Goal: Task Accomplishment & Management: Complete application form

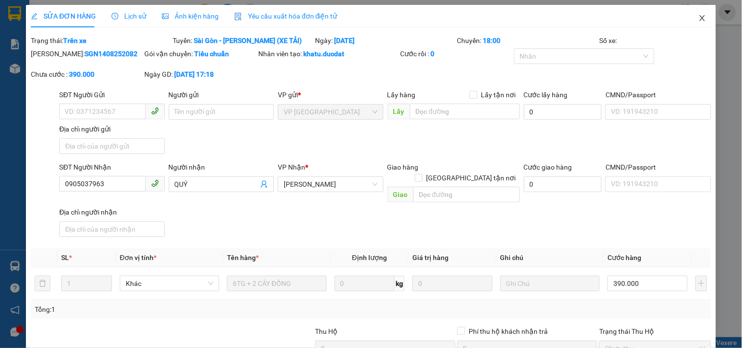
click at [699, 21] on icon "close" at bounding box center [703, 18] width 8 height 8
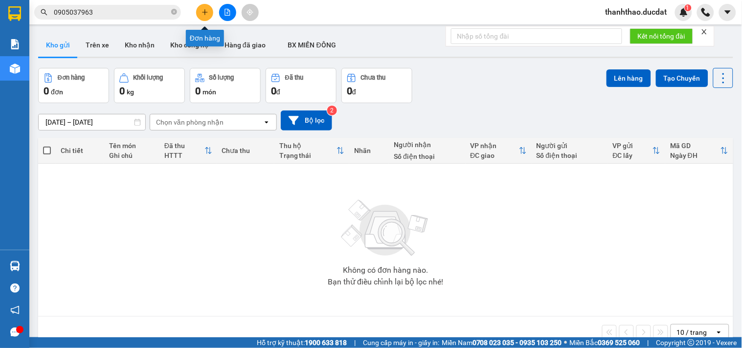
click at [208, 17] on button at bounding box center [204, 12] width 17 height 17
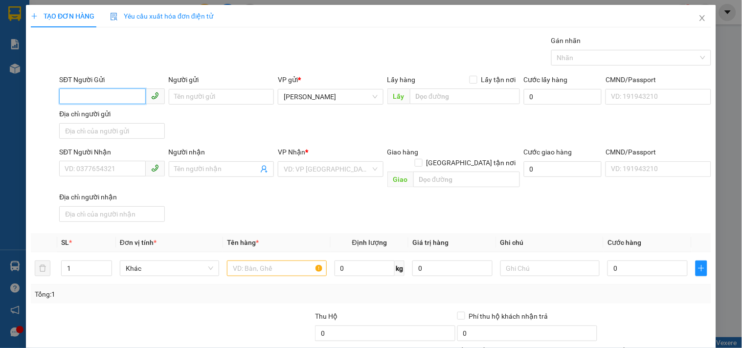
click at [122, 103] on input "SĐT Người Gửi" at bounding box center [102, 97] width 86 height 16
type input "0976212296"
click at [95, 172] on input "SĐT Người Nhận" at bounding box center [102, 169] width 86 height 16
click at [77, 171] on input "0971510648" at bounding box center [102, 169] width 86 height 16
click at [92, 173] on input "0971510648" at bounding box center [102, 169] width 86 height 16
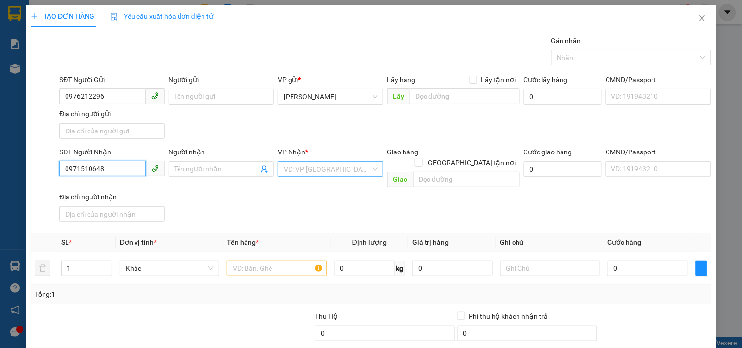
type input "0971510648"
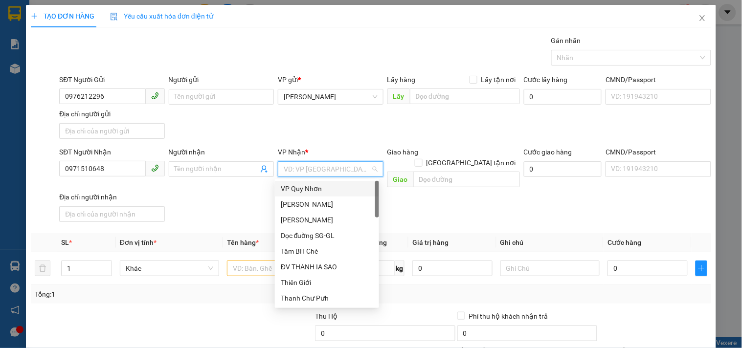
drag, startPoint x: 306, startPoint y: 171, endPoint x: 300, endPoint y: 173, distance: 6.1
click at [306, 172] on input "search" at bounding box center [327, 169] width 87 height 15
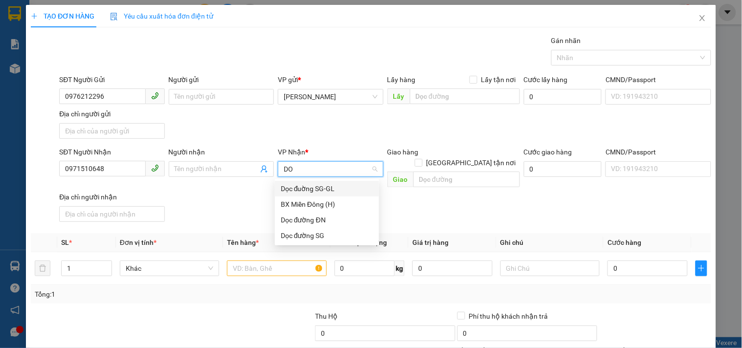
click at [307, 168] on input "DO" at bounding box center [327, 169] width 87 height 15
type input "D"
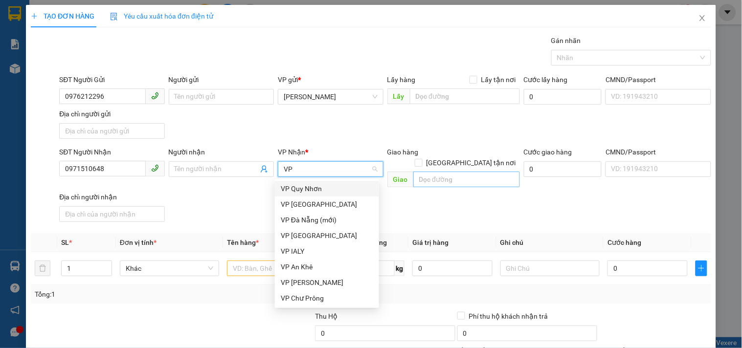
type input "VP"
click at [436, 172] on input "text" at bounding box center [467, 180] width 107 height 16
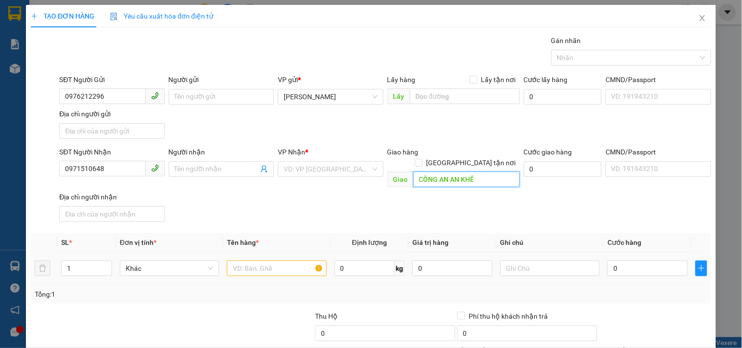
type input "CÔNG AN AN KHÊ"
click at [302, 261] on input "text" at bounding box center [276, 269] width 99 height 16
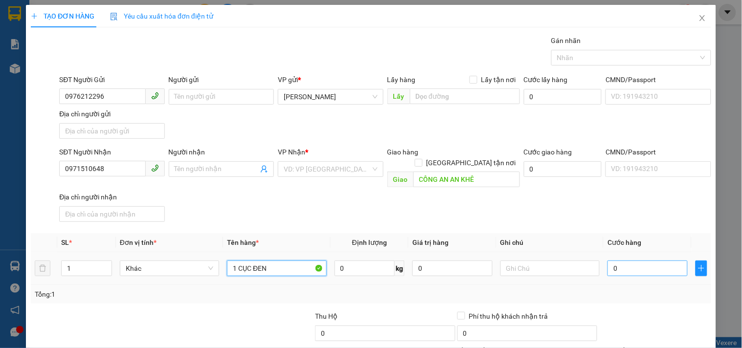
type input "1 CỤC ĐEN"
click at [618, 261] on input "0" at bounding box center [648, 269] width 80 height 16
click at [608, 261] on input "0" at bounding box center [648, 269] width 80 height 16
type input "30"
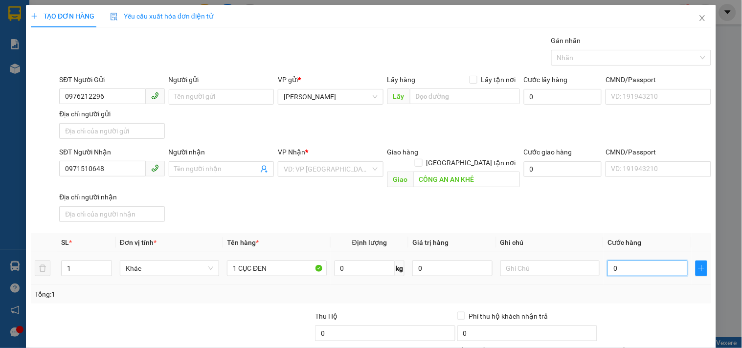
type input "30"
type input "30.000"
click at [604, 268] on td "30.000" at bounding box center [648, 269] width 88 height 33
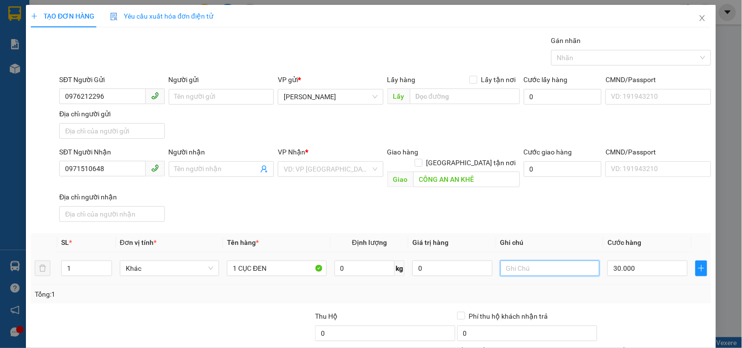
click at [534, 262] on input "text" at bounding box center [550, 269] width 99 height 16
type input "CR"
click at [527, 289] on div "Tổng: 1" at bounding box center [371, 294] width 673 height 11
click at [336, 173] on input "search" at bounding box center [327, 169] width 87 height 15
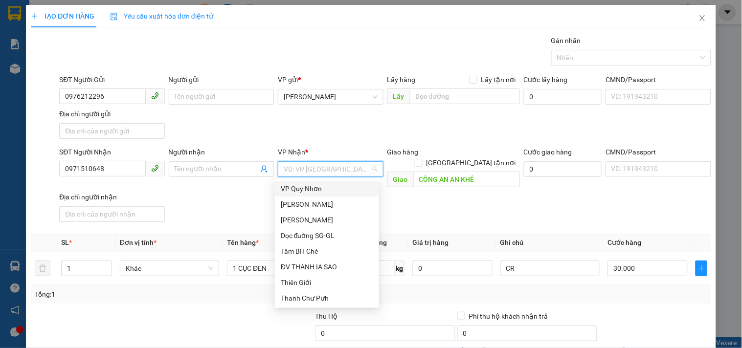
click at [320, 191] on div "VP Quy Nhơn" at bounding box center [327, 189] width 92 height 11
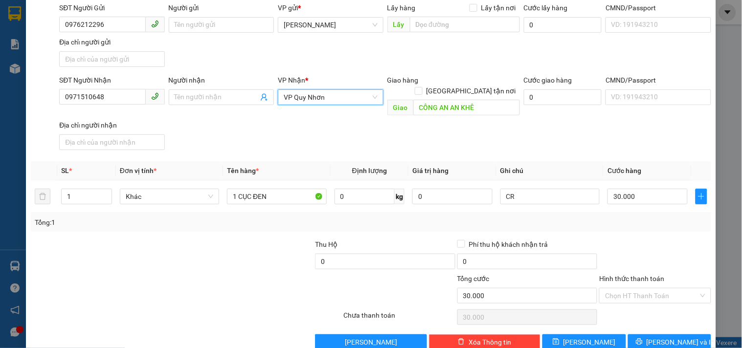
scroll to position [82, 0]
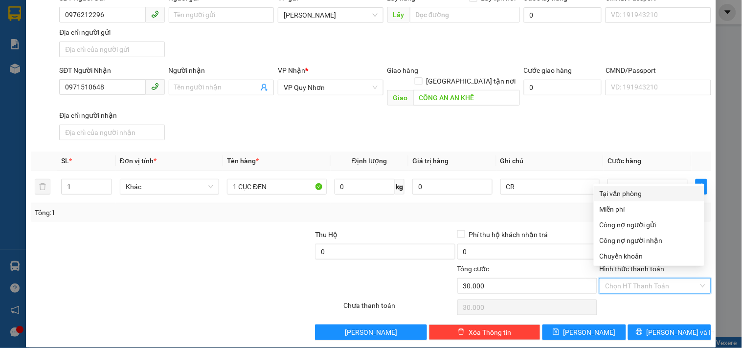
click at [630, 280] on input "Hình thức thanh toán" at bounding box center [651, 286] width 93 height 15
click at [622, 193] on div "Tại văn phòng" at bounding box center [649, 193] width 99 height 11
type input "0"
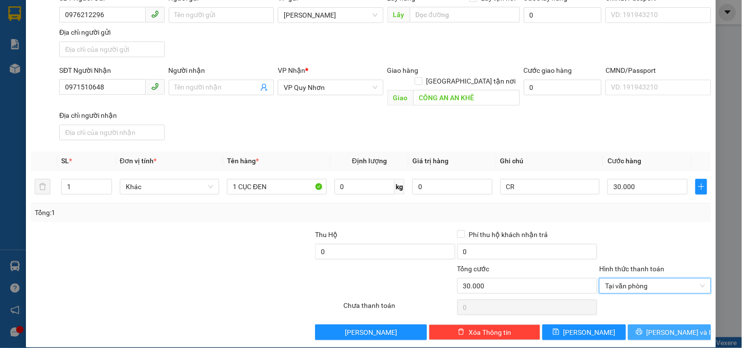
click at [643, 329] on icon "printer" at bounding box center [639, 332] width 6 height 6
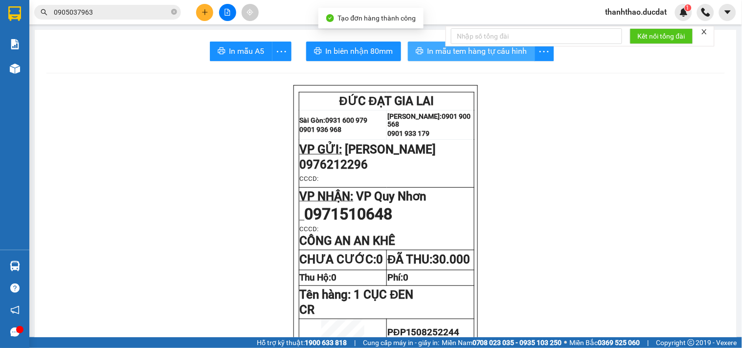
click at [457, 56] on span "In mẫu tem hàng tự cấu hình" at bounding box center [478, 51] width 100 height 12
click at [436, 47] on span "In mẫu tem hàng tự cấu hình" at bounding box center [478, 51] width 100 height 12
click at [500, 56] on span "In mẫu tem hàng tự cấu hình" at bounding box center [478, 51] width 100 height 12
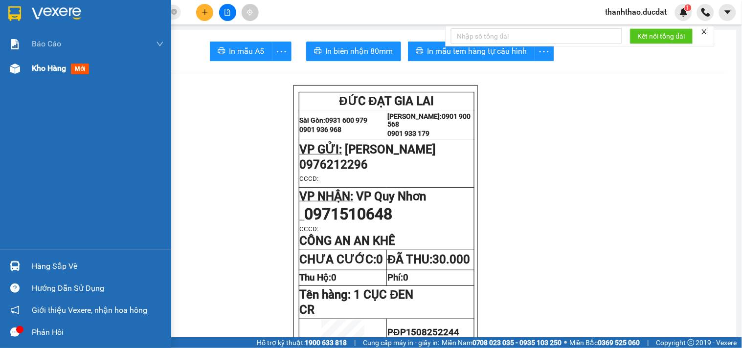
click at [53, 70] on span "Kho hàng" at bounding box center [49, 68] width 34 height 9
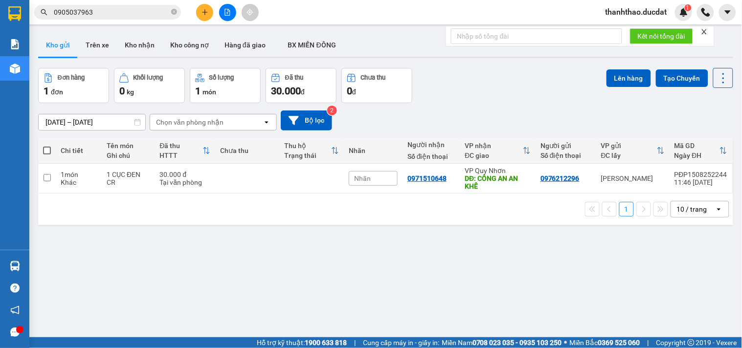
click at [46, 150] on span at bounding box center [47, 151] width 8 height 8
click at [47, 146] on input "checkbox" at bounding box center [47, 146] width 0 height 0
checkbox input "true"
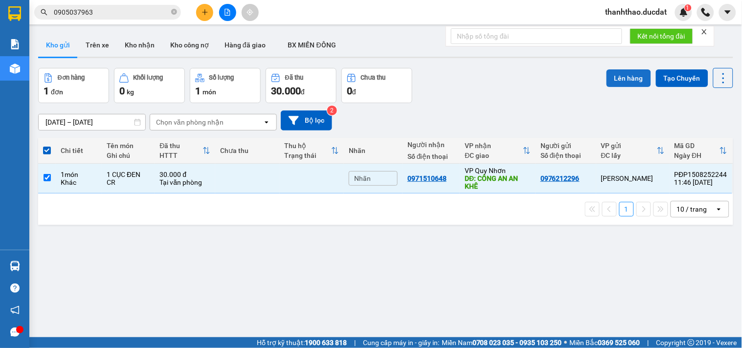
click at [614, 75] on button "Lên hàng" at bounding box center [629, 78] width 45 height 18
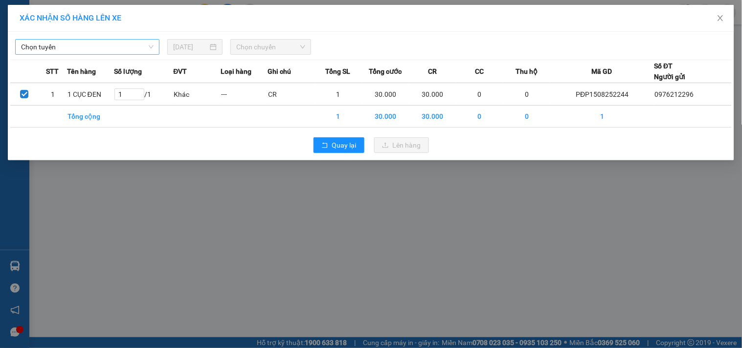
click at [94, 46] on span "Chọn tuyến" at bounding box center [87, 47] width 133 height 15
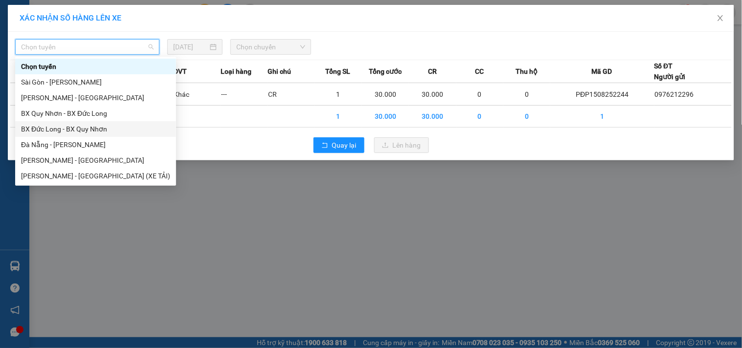
click at [85, 129] on div "BX Đức Long - BX Quy Nhơn" at bounding box center [95, 129] width 149 height 11
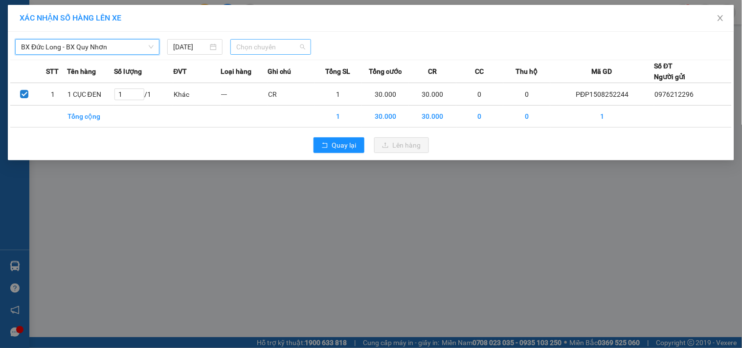
click at [256, 49] on span "Chọn chuyến" at bounding box center [270, 47] width 69 height 15
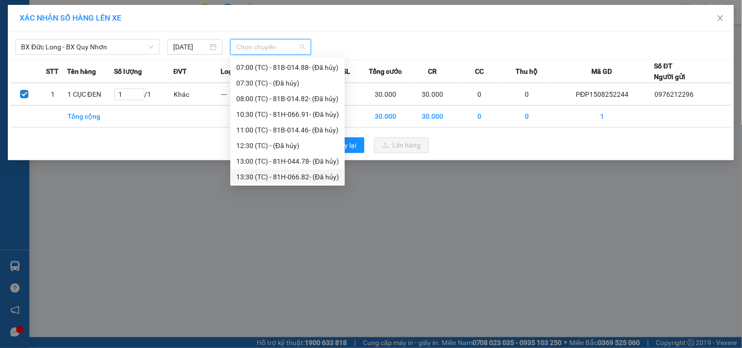
scroll to position [163, 0]
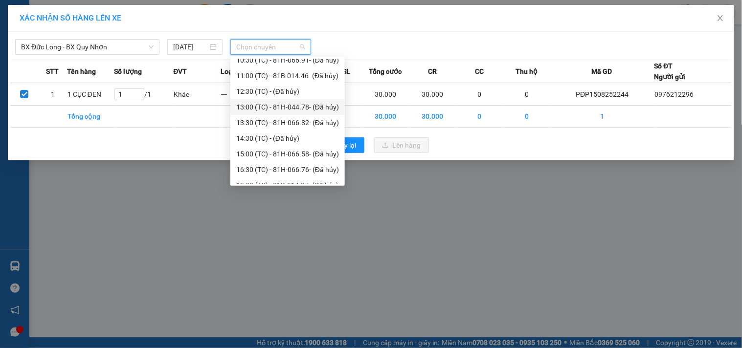
click at [274, 109] on div "13:00 (TC) - 81H-044.78 - (Đã hủy)" at bounding box center [287, 107] width 103 height 11
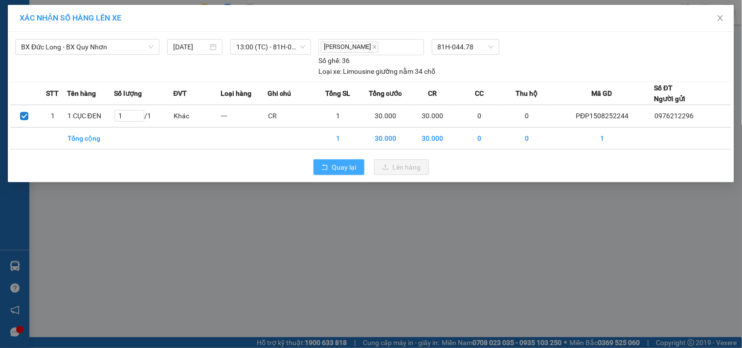
click at [345, 169] on span "Quay lại" at bounding box center [344, 167] width 24 height 11
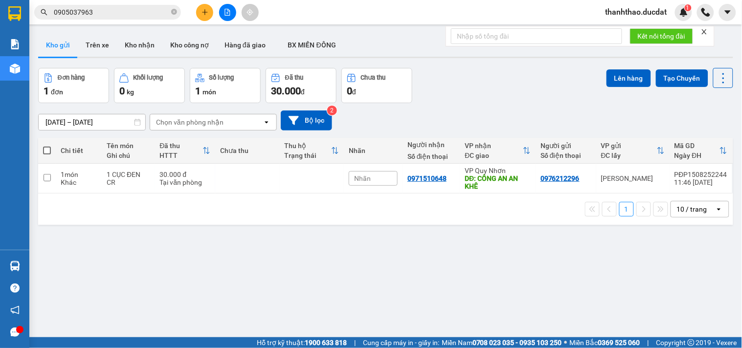
click at [46, 152] on span at bounding box center [47, 151] width 8 height 8
click at [47, 146] on input "checkbox" at bounding box center [47, 146] width 0 height 0
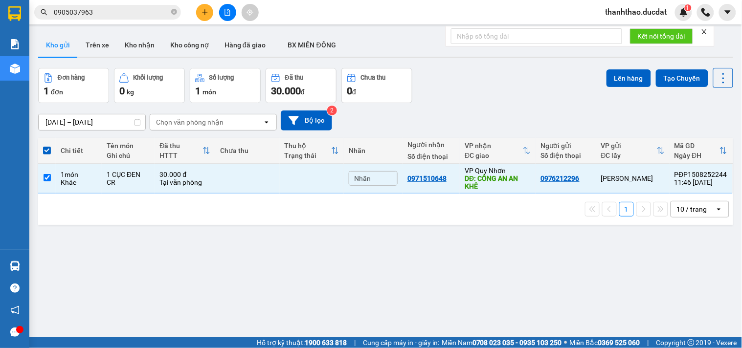
click at [49, 150] on span at bounding box center [47, 151] width 8 height 8
click at [47, 146] on input "checkbox" at bounding box center [47, 146] width 0 height 0
checkbox input "false"
